Goal: Task Accomplishment & Management: Complete application form

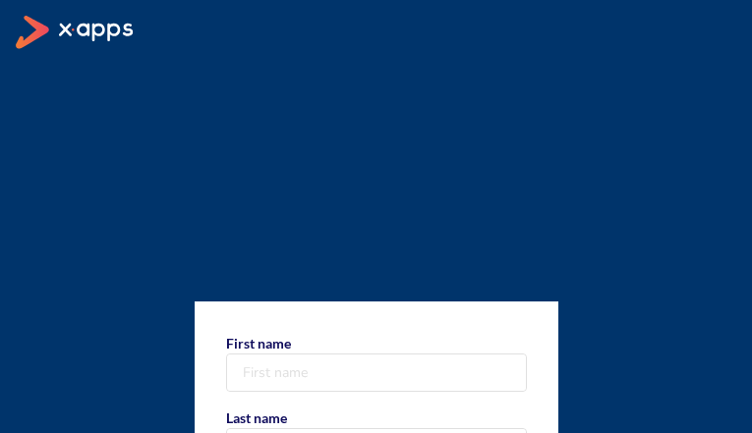
type input "vVPRJBfjTcQyV"
type input "vWOjRYHU"
type input "[PHONE_NUMBER]"
type input "[EMAIL_ADDRESS][DOMAIN_NAME]"
select select "AF"
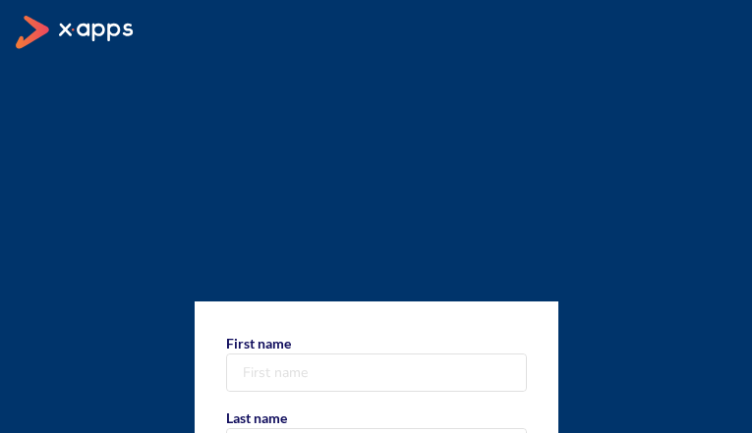
type input "WlVRlzfMRSjJPnap"
type input "qGOhWxXw"
type input "2635164806"
select select "CA"
type input "+1 263 516 4806"
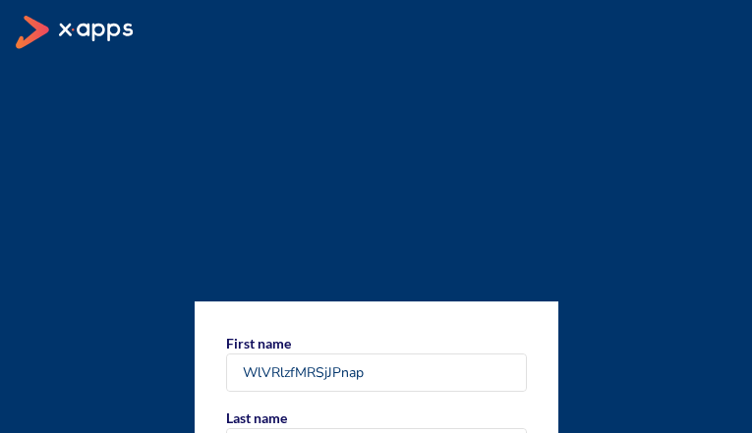
type input "[EMAIL_ADDRESS][DOMAIN_NAME]"
select select "AF"
type input "nKrPgxGLmrbJPRig"
type input "yEXeFQxNWnEKFAnl"
type input "2503125570"
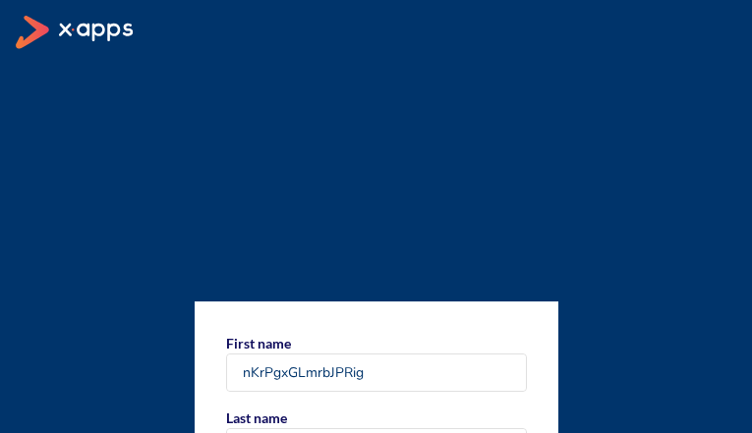
select select "CA"
type input "+1 250 312 5570"
type input "[EMAIL_ADDRESS][DOMAIN_NAME]"
select select "AF"
